Goal: Transaction & Acquisition: Purchase product/service

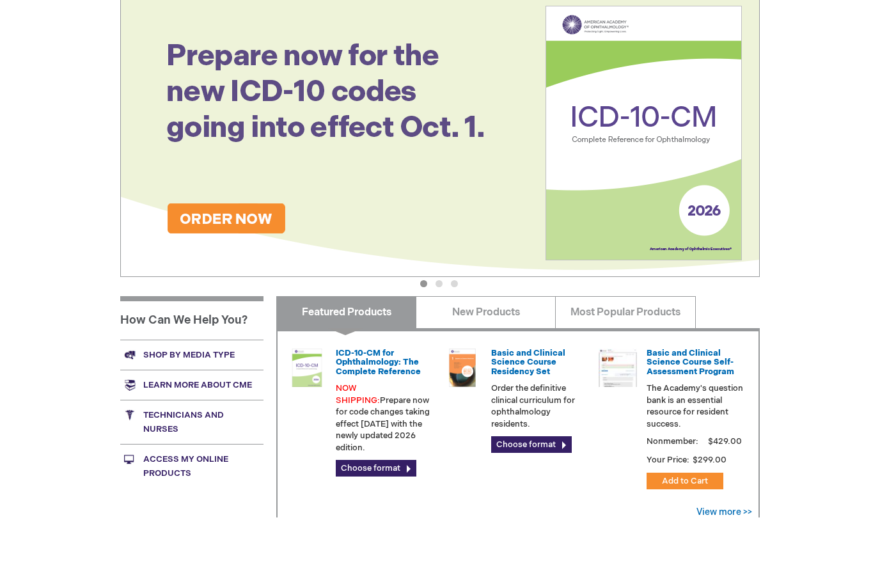
scroll to position [221, 0]
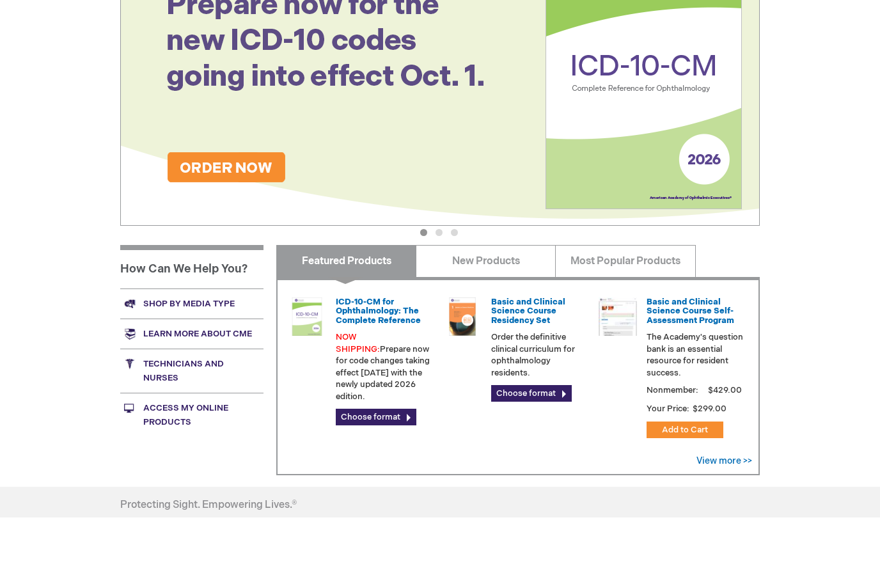
click at [237, 339] on link "Shop by media type" at bounding box center [191, 354] width 143 height 30
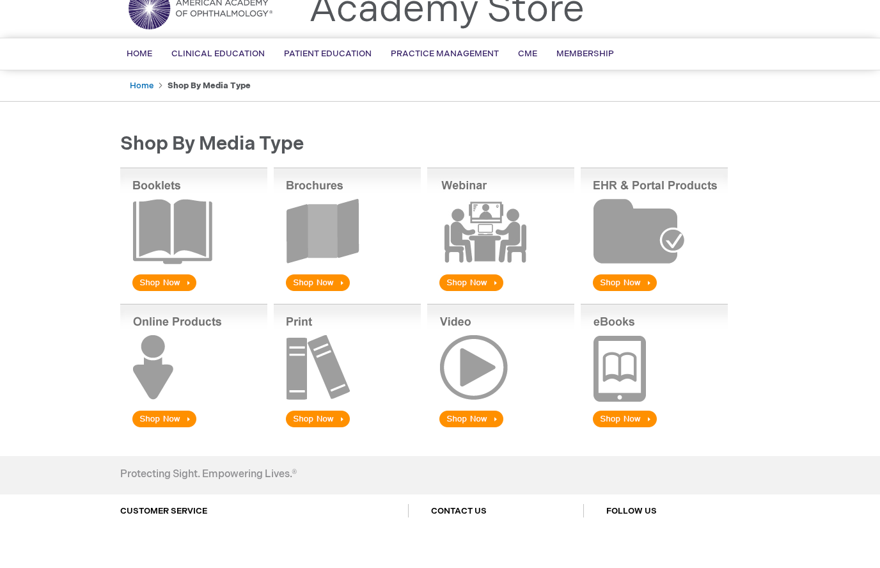
scroll to position [6, 0]
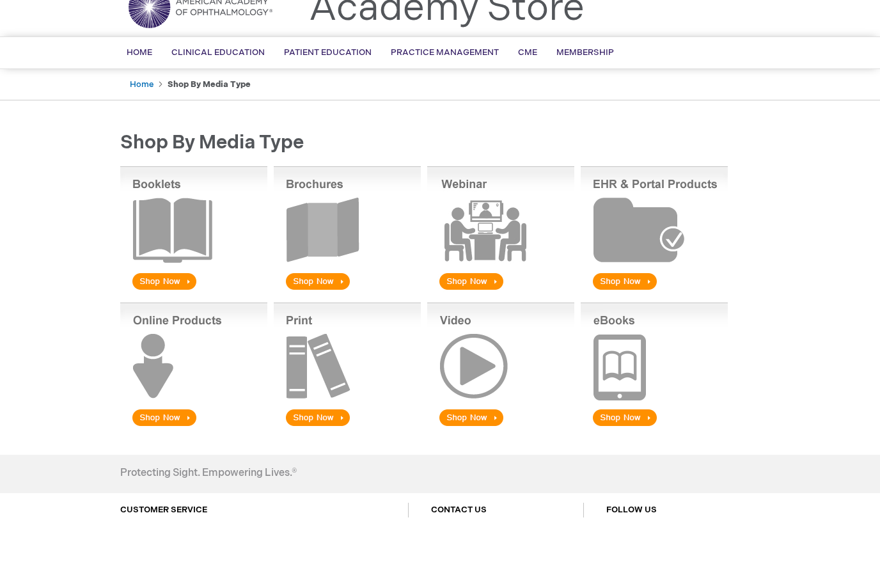
click at [477, 367] on img at bounding box center [500, 416] width 147 height 126
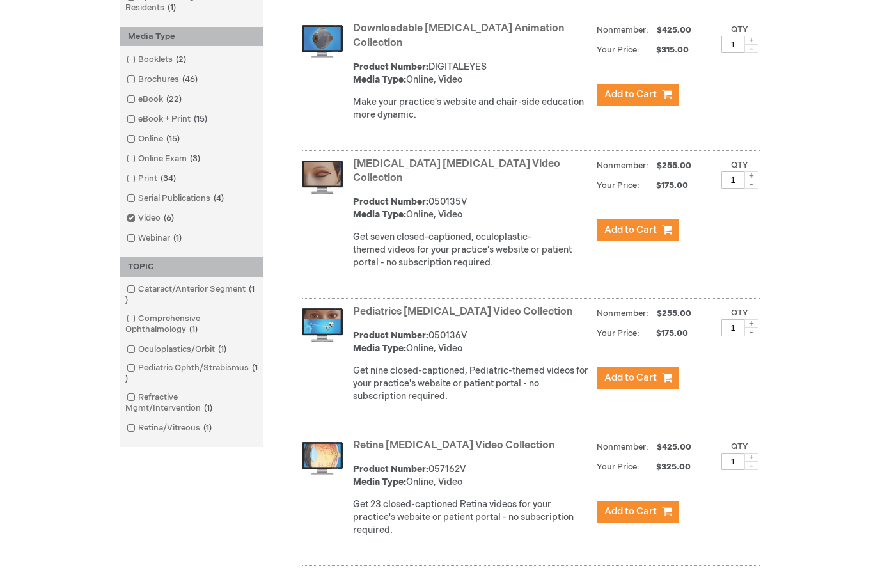
scroll to position [397, 0]
click at [168, 140] on span "15 items" at bounding box center [173, 139] width 20 height 10
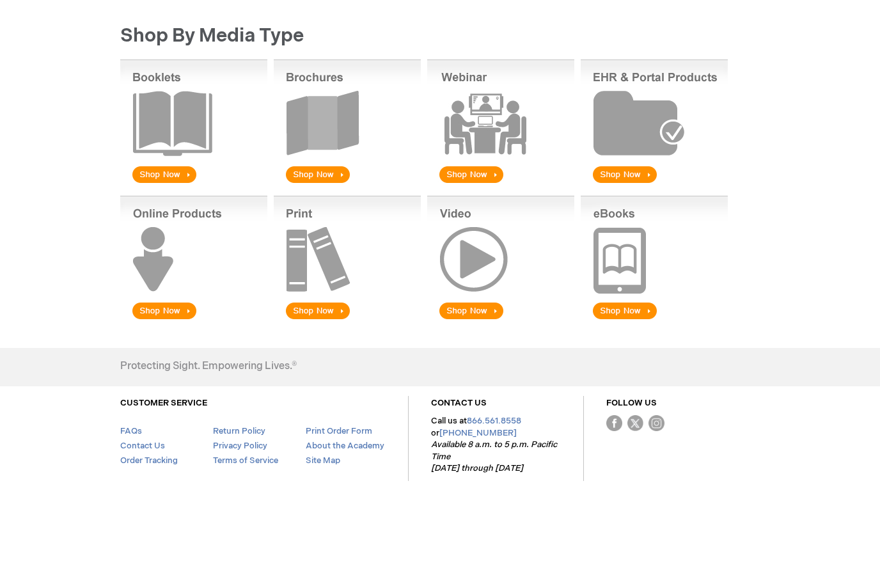
click at [169, 358] on img at bounding box center [193, 310] width 147 height 126
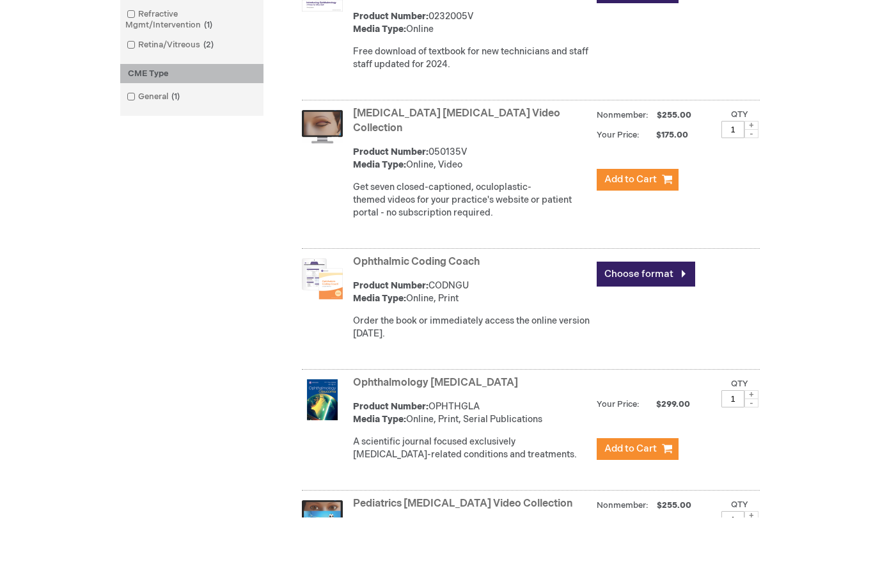
scroll to position [949, 0]
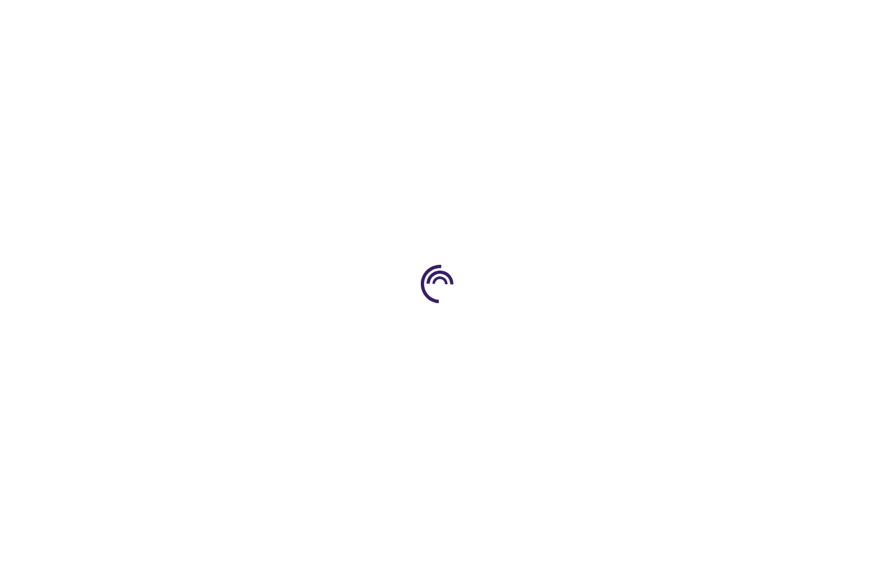
scroll to position [1224, 0]
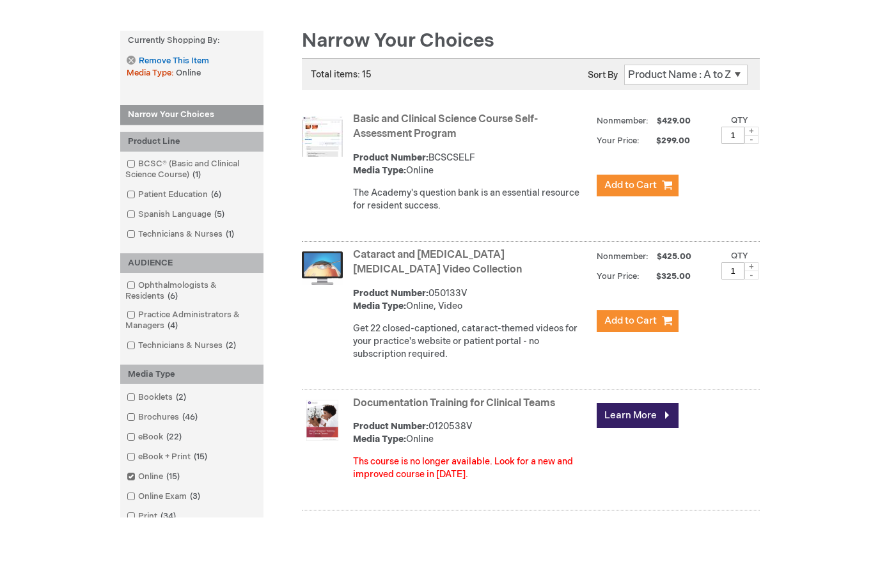
scroll to position [107, 0]
click at [159, 391] on link "Technicians & Nurses 2 items" at bounding box center [182, 397] width 118 height 12
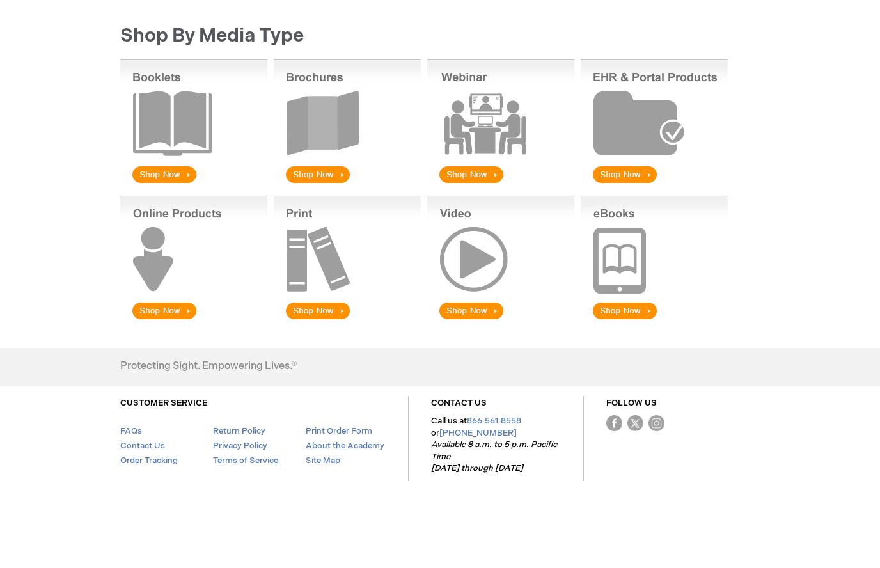
click at [200, 289] on img at bounding box center [193, 310] width 147 height 126
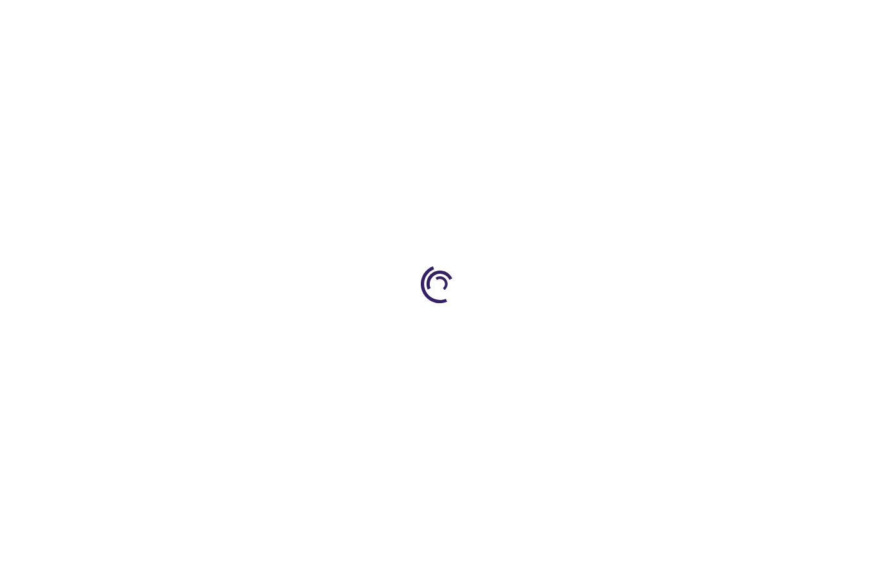
click at [179, 363] on div at bounding box center [440, 284] width 880 height 568
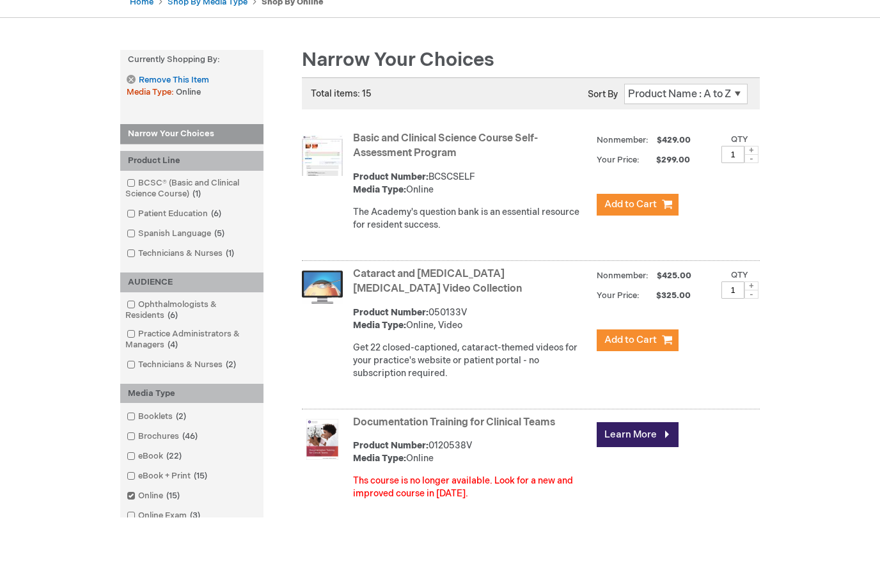
scroll to position [90, 0]
click at [203, 298] on link "Technicians & Nurses 1 item" at bounding box center [181, 304] width 116 height 12
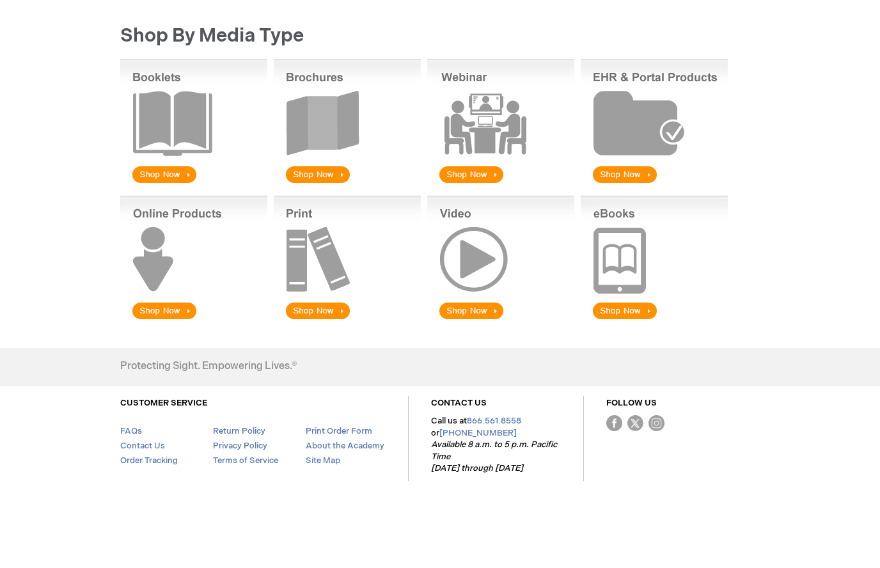
click at [168, 359] on img at bounding box center [193, 310] width 147 height 126
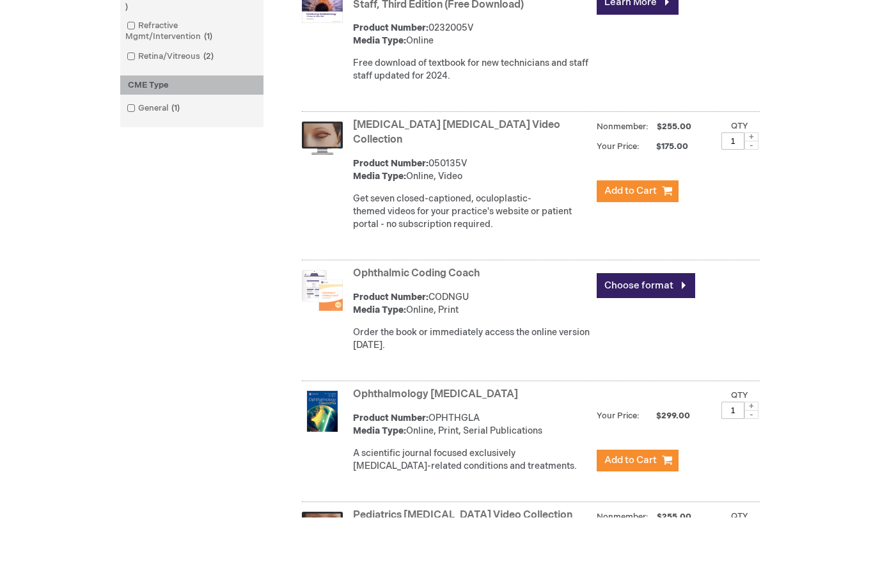
scroll to position [953, 0]
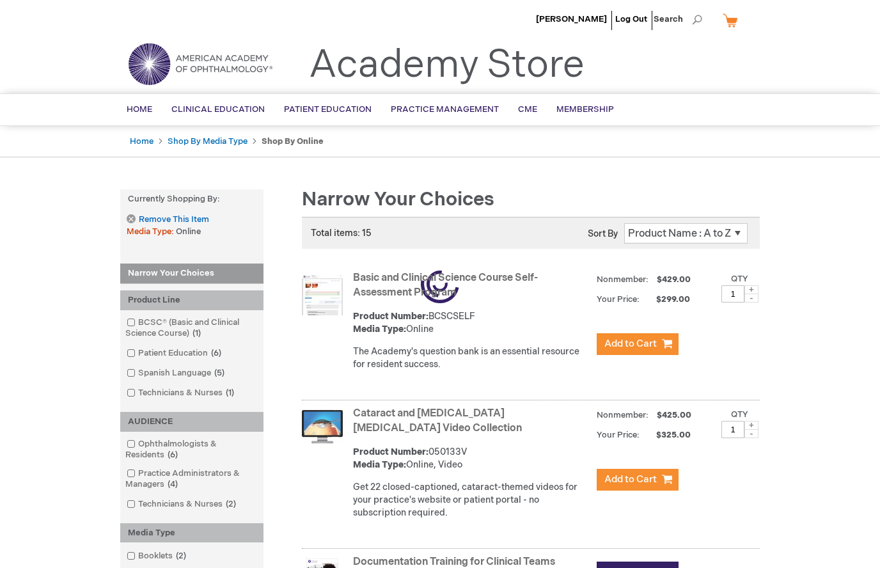
scroll to position [1232, 0]
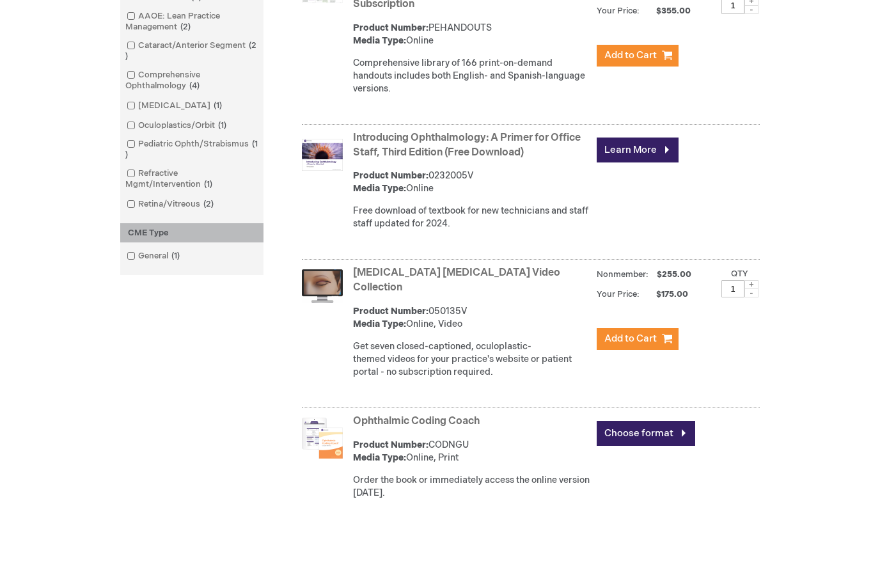
scroll to position [949, 0]
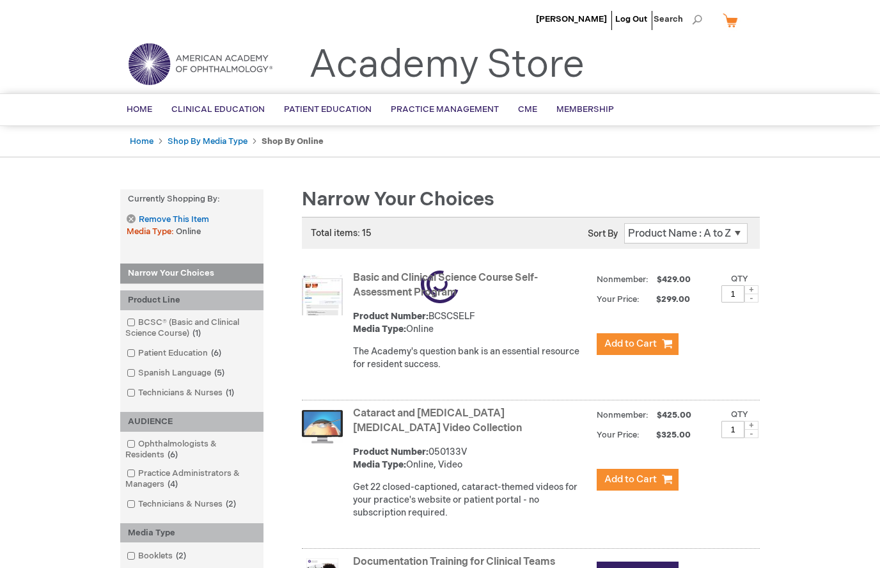
scroll to position [1254, 0]
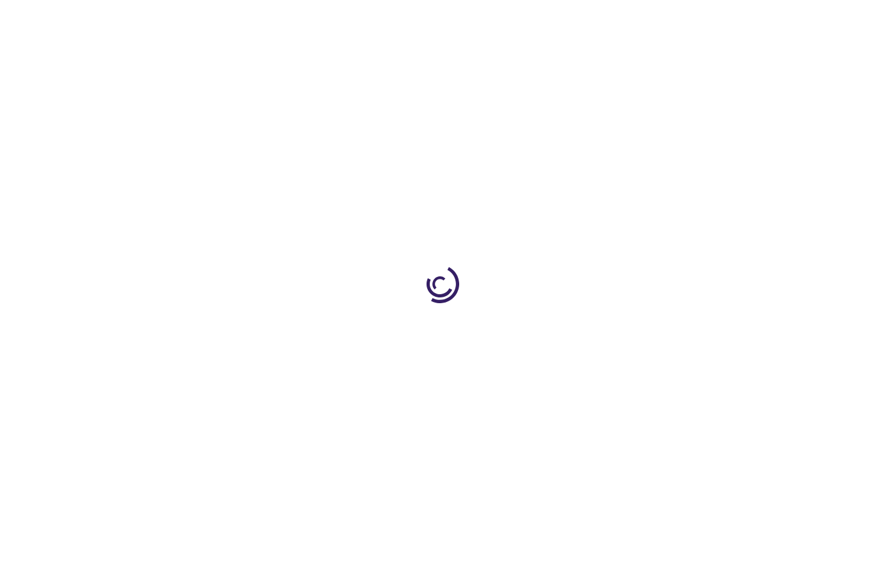
scroll to position [2388, 0]
click at [447, 303] on div at bounding box center [440, 284] width 880 height 568
click at [452, 318] on div at bounding box center [440, 284] width 880 height 568
